Goal: Information Seeking & Learning: Check status

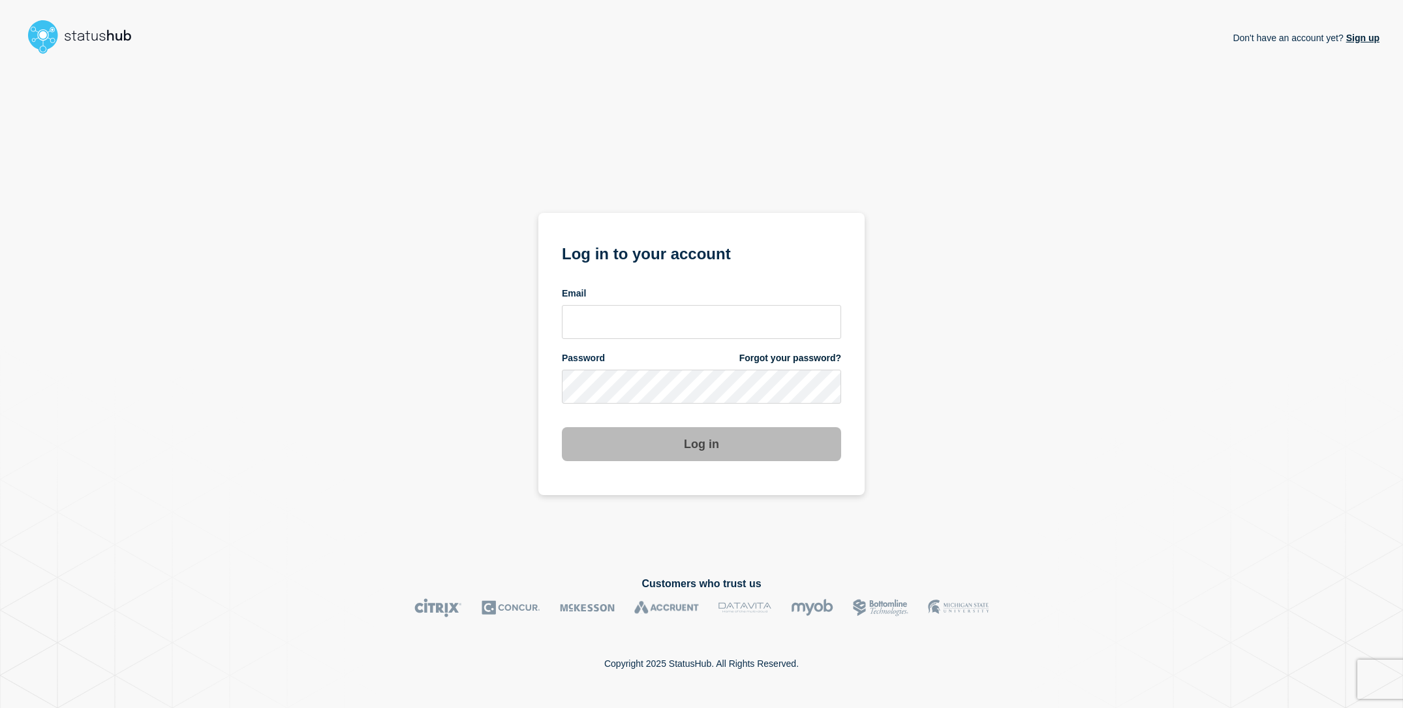
click at [458, 316] on div "Don't have an account yet? Sign up Log in to your account Email Password Forgot…" at bounding box center [701, 307] width 1356 height 496
type input "[EMAIL_ADDRESS][DOMAIN_NAME]"
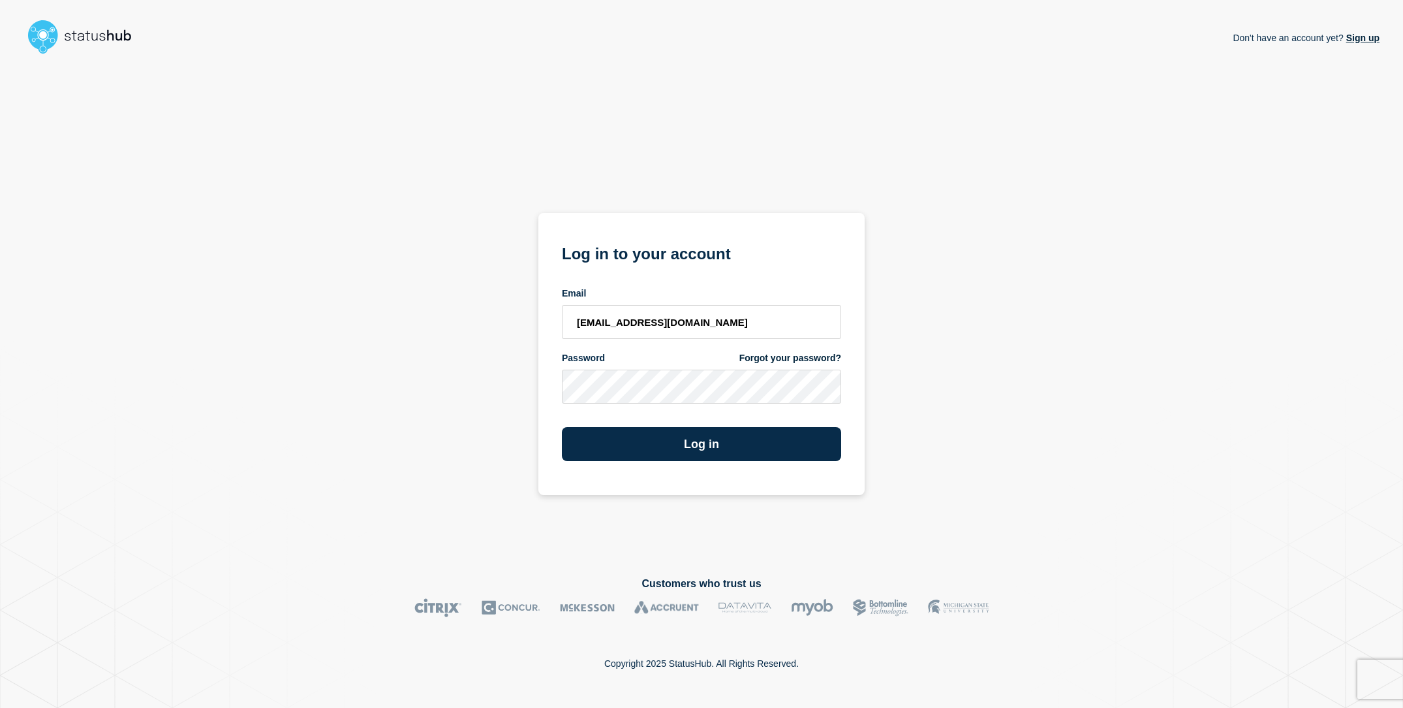
click at [512, 382] on div "Don't have an account yet? Sign up Log in to your account Email [EMAIL_ADDRESS]…" at bounding box center [701, 307] width 1356 height 496
click at [696, 455] on button "Log in" at bounding box center [701, 444] width 279 height 34
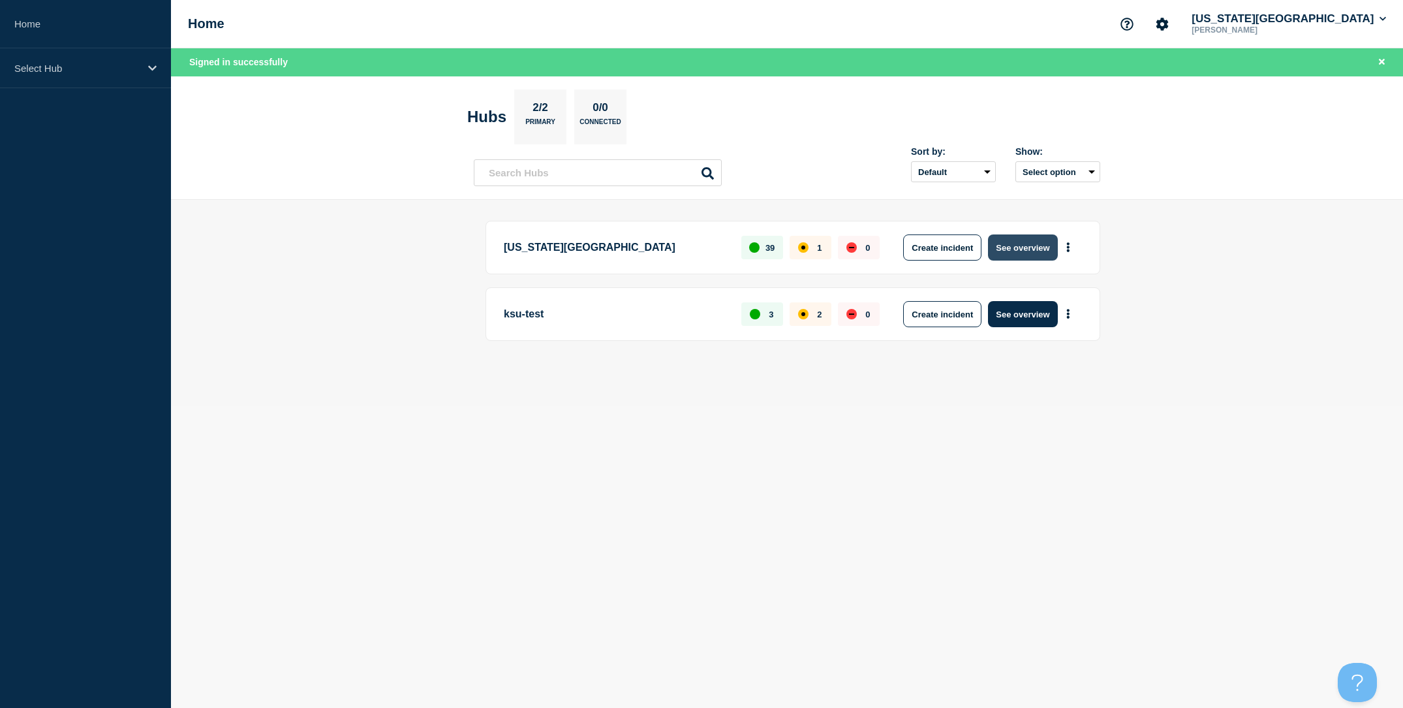
click at [1033, 251] on button "See overview" at bounding box center [1022, 247] width 69 height 26
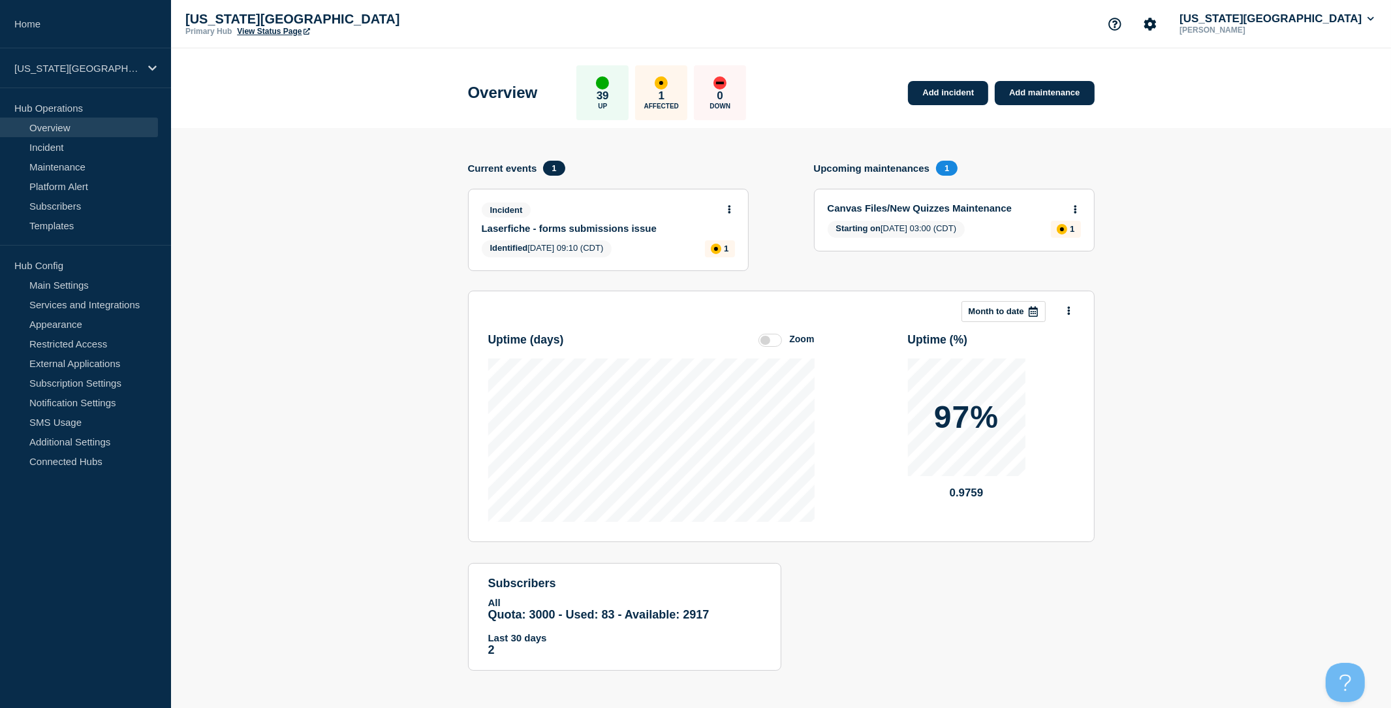
click at [728, 207] on icon at bounding box center [729, 209] width 3 height 8
click at [721, 240] on link "View incident" at bounding box center [723, 244] width 54 height 10
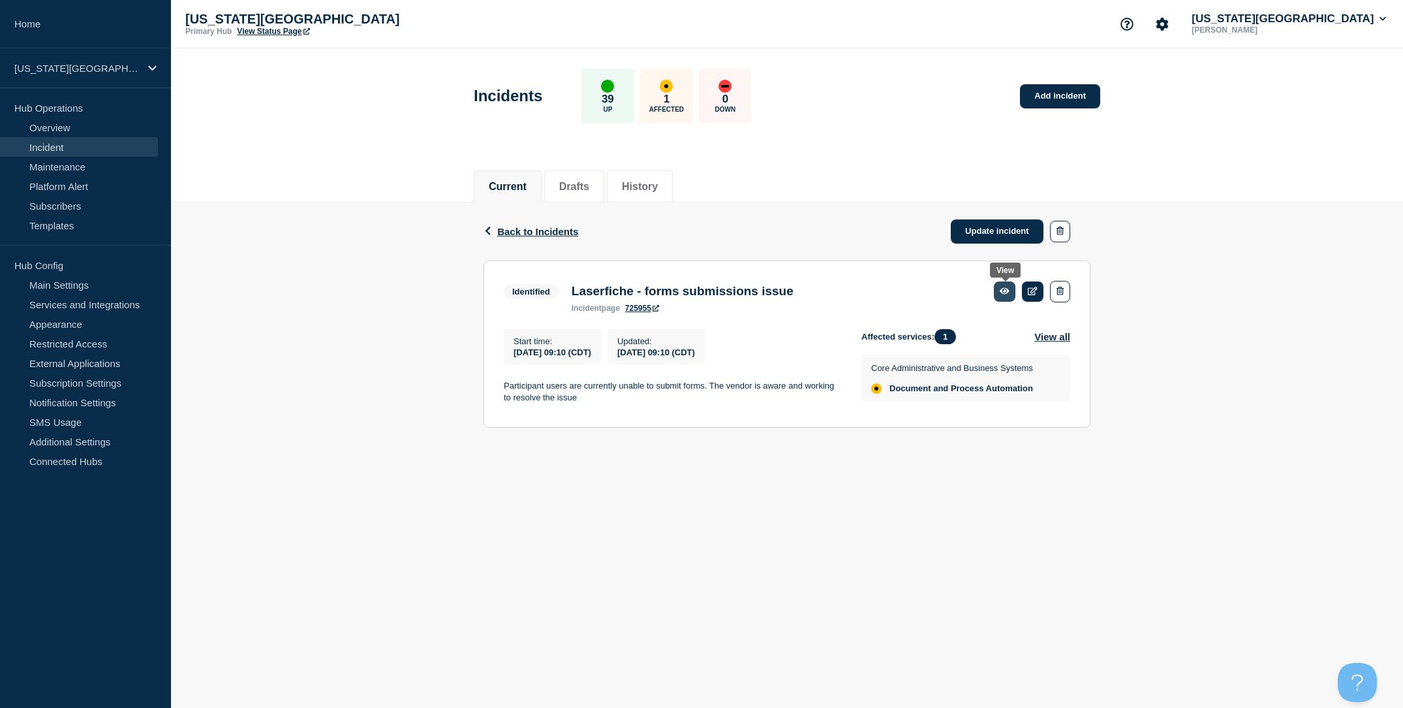
click at [1006, 298] on link at bounding box center [1005, 291] width 22 height 20
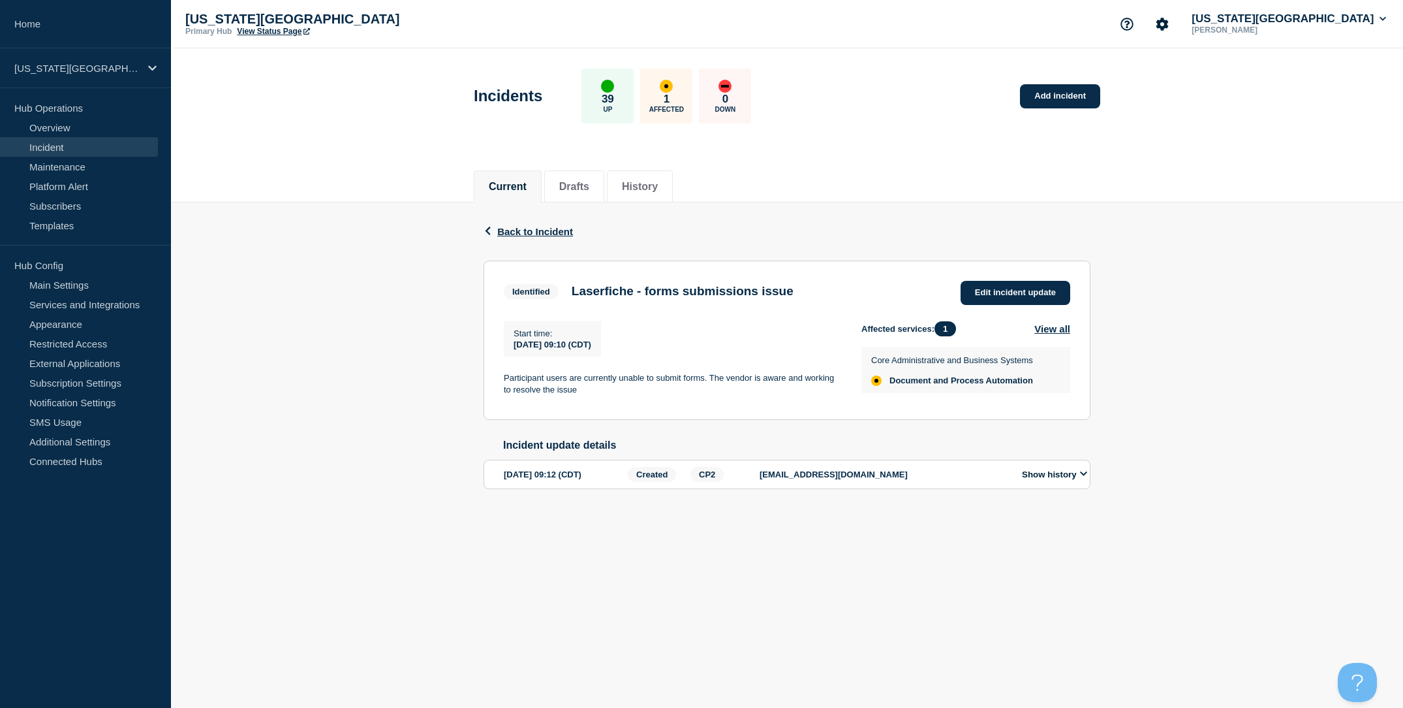
click at [346, 268] on div "Back Back to Incident Identified Laserfiche - forms submissions issue Start tim…" at bounding box center [787, 366] width 1232 height 328
click at [1297, 148] on header "Incidents 39 Up 1 Affected 0 Down Add incident" at bounding box center [787, 102] width 1232 height 109
click at [1272, 239] on div "Back Back to Incident Identified Laserfiche - forms submissions issue Start tim…" at bounding box center [787, 366] width 1232 height 328
